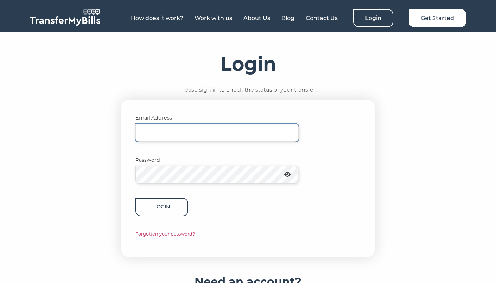
type input "annieshoo@baddogdown.com"
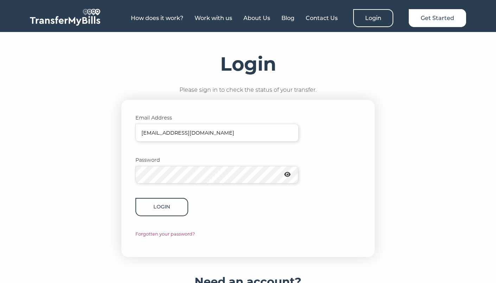
click at [181, 211] on button "Login" at bounding box center [161, 207] width 53 height 18
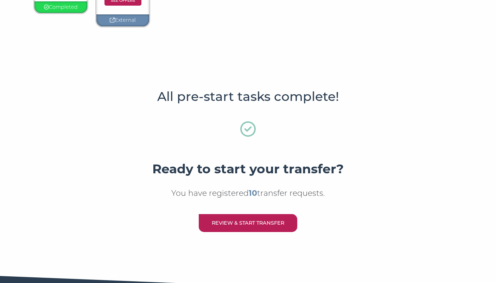
scroll to position [267, 0]
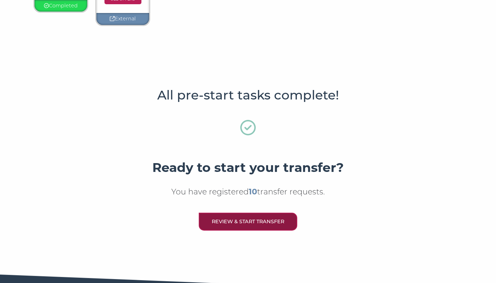
click at [247, 222] on link "Review & Start Transfer" at bounding box center [248, 222] width 98 height 18
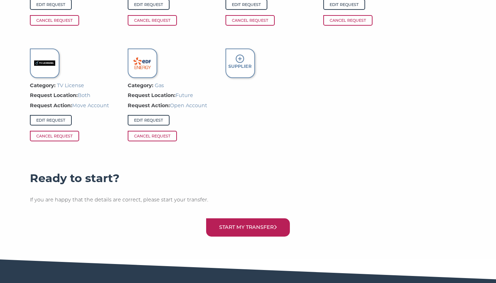
scroll to position [720, 0]
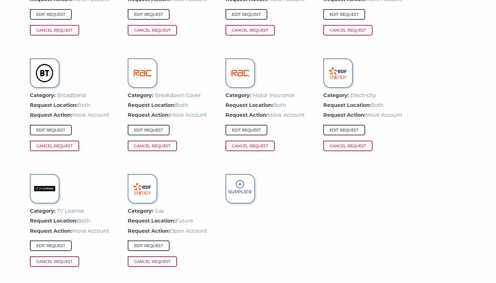
click at [223, 141] on div "Category: Electricity Request Location: Both Request Action: Move Account Edit …" at bounding box center [248, 105] width 436 height 347
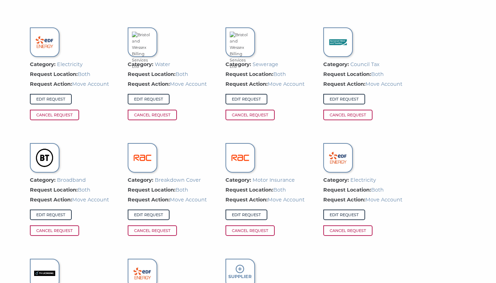
scroll to position [499, 0]
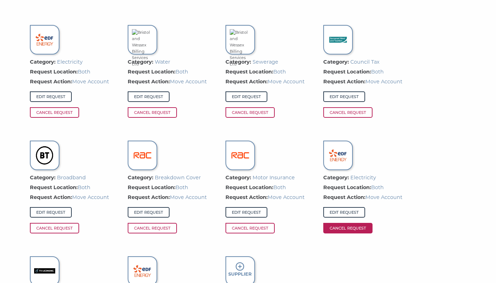
click at [354, 225] on span "Cancel Request" at bounding box center [347, 228] width 49 height 11
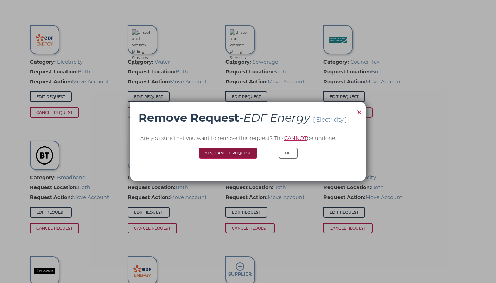
click at [238, 154] on button "Yes, Cancel Request" at bounding box center [228, 153] width 59 height 11
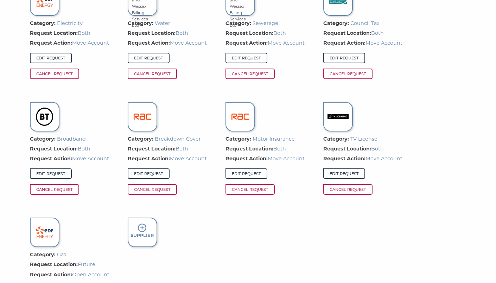
scroll to position [546, 0]
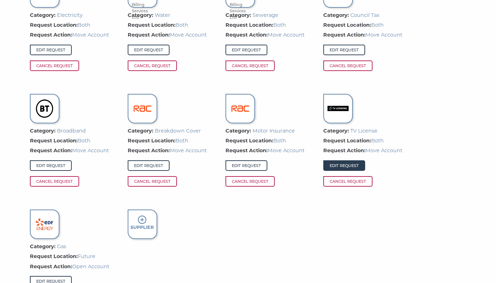
click at [345, 164] on link "Edit Request" at bounding box center [344, 165] width 42 height 11
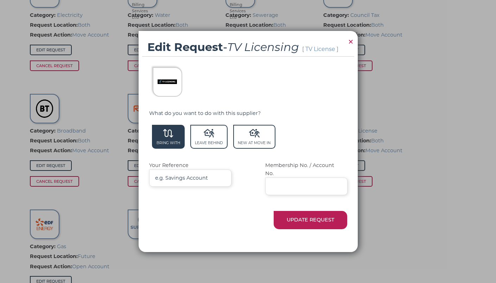
click at [163, 145] on span "Bring With" at bounding box center [168, 137] width 33 height 24
click at [314, 215] on button "Update Request" at bounding box center [311, 220] width 74 height 18
click at [307, 217] on button "Update Request" at bounding box center [311, 220] width 74 height 18
click at [158, 84] on img at bounding box center [167, 81] width 19 height 19
click at [163, 138] on icon at bounding box center [168, 133] width 11 height 8
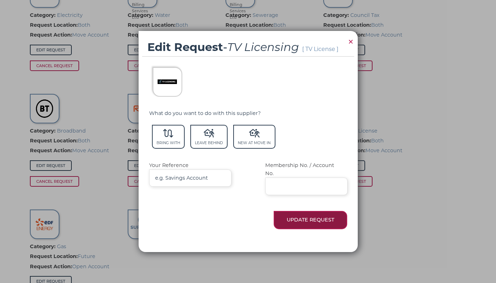
click at [330, 215] on button "Update Request" at bounding box center [311, 220] width 74 height 18
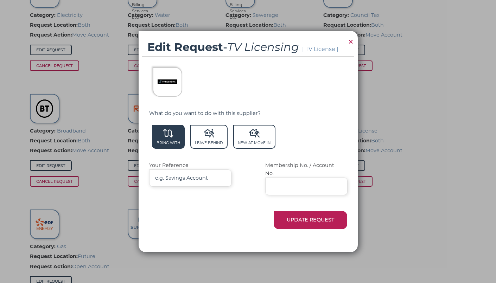
click at [165, 138] on icon at bounding box center [168, 133] width 11 height 8
click at [306, 214] on button "Update Request" at bounding box center [311, 220] width 74 height 18
click at [202, 182] on input "Your Reference" at bounding box center [190, 178] width 82 height 17
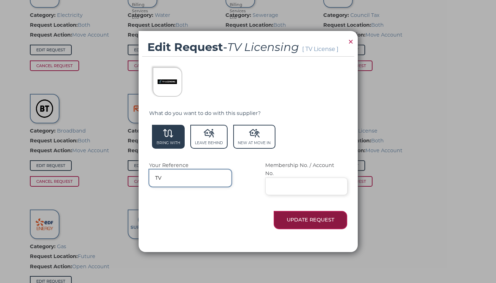
type input "TV"
click at [323, 216] on button "Update Request" at bounding box center [311, 220] width 74 height 18
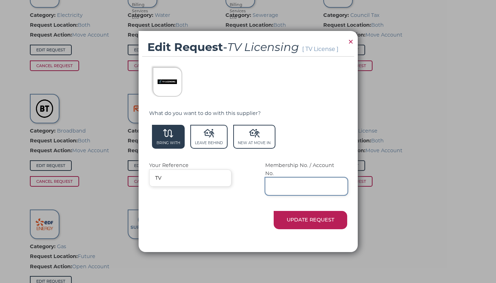
click at [320, 181] on input "Membership No. / Account No." at bounding box center [306, 186] width 82 height 17
type input "zdvdsv"
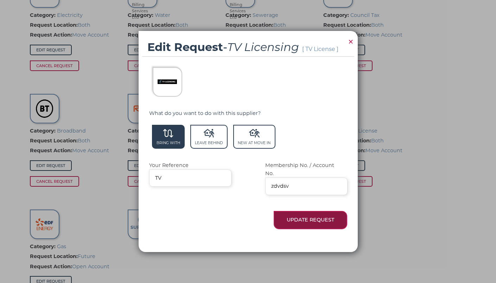
click at [315, 215] on button "Update Request" at bounding box center [311, 220] width 74 height 18
click at [353, 44] on span "×" at bounding box center [350, 42] width 6 height 14
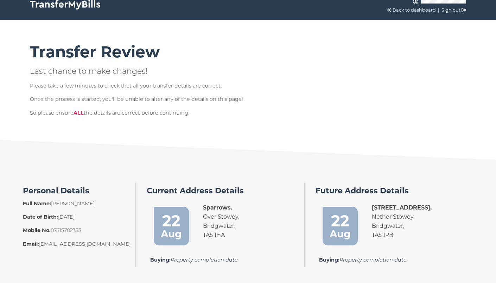
scroll to position [0, 0]
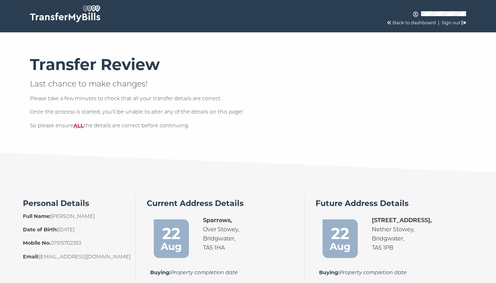
click at [406, 23] on link "Back to dashboard" at bounding box center [413, 22] width 43 height 5
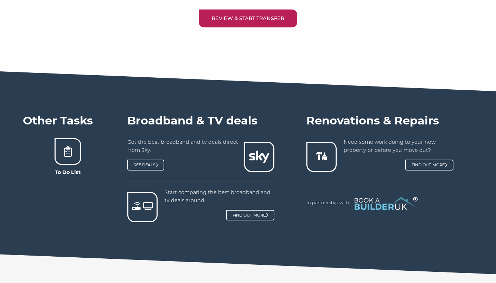
scroll to position [465, 0]
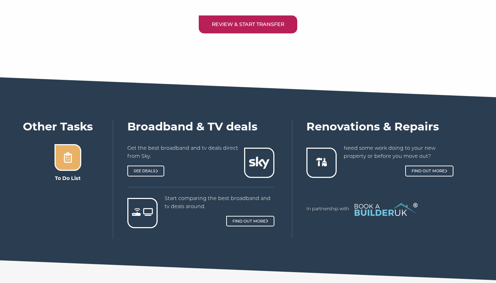
click at [74, 162] on div at bounding box center [68, 157] width 27 height 27
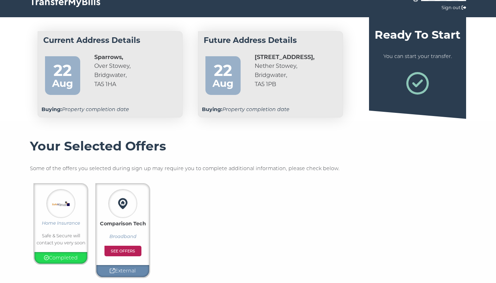
scroll to position [0, 0]
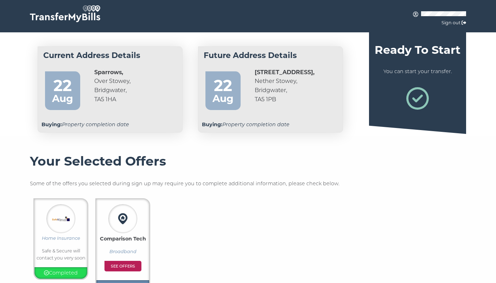
click at [71, 14] on img at bounding box center [65, 13] width 70 height 17
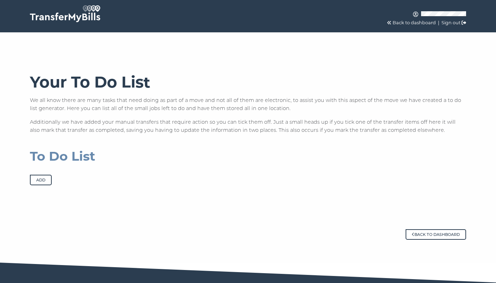
click at [43, 181] on button "Add" at bounding box center [41, 180] width 22 height 11
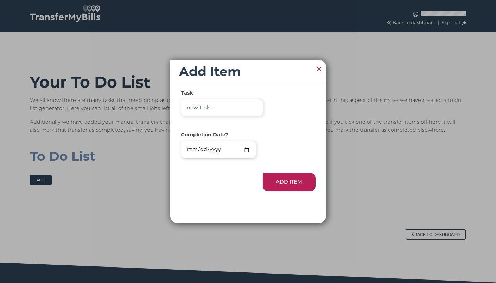
click at [321, 66] on span "×" at bounding box center [319, 69] width 6 height 14
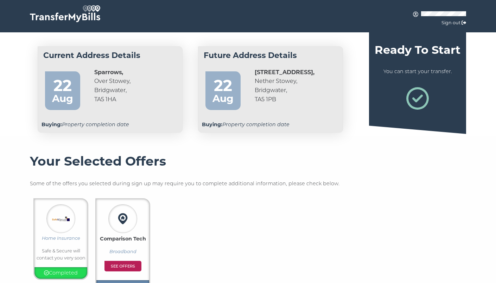
click at [62, 81] on div "22" at bounding box center [63, 82] width 28 height 18
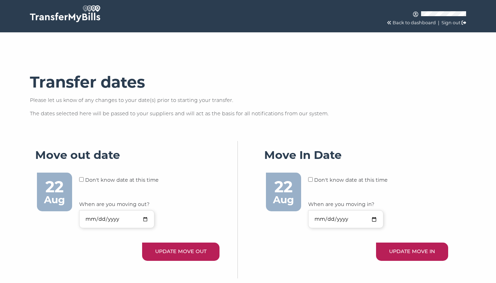
scroll to position [101, 0]
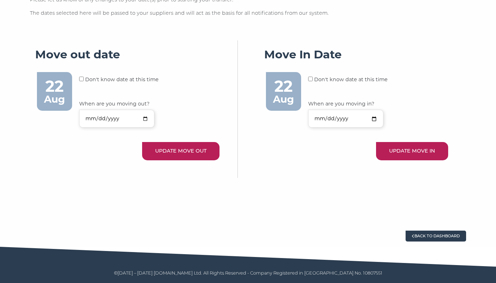
click at [430, 234] on link "Back to dashboard" at bounding box center [435, 236] width 60 height 11
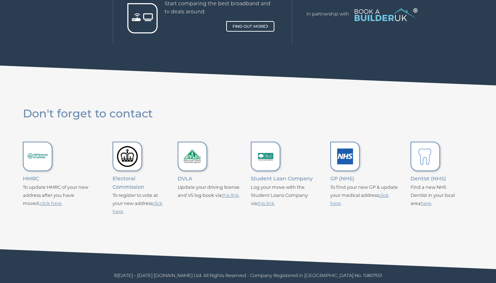
scroll to position [662, 0]
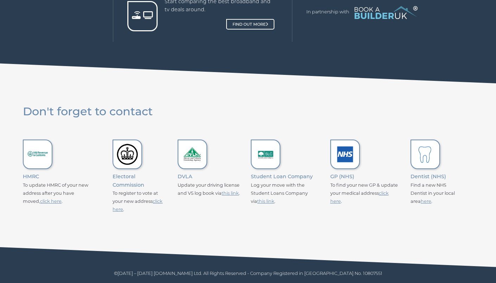
click at [40, 201] on link "click here" at bounding box center [50, 201] width 21 height 5
click at [160, 201] on link "click here" at bounding box center [138, 205] width 50 height 13
click at [195, 158] on img at bounding box center [192, 154] width 21 height 21
click at [228, 191] on link "this link" at bounding box center [230, 193] width 17 height 5
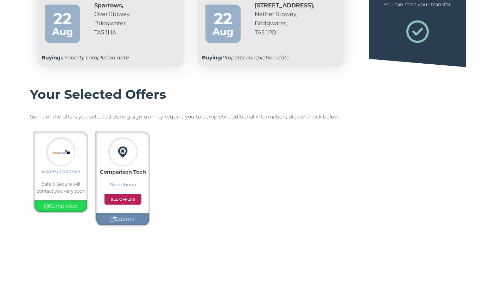
scroll to position [44, 0]
